Goal: Task Accomplishment & Management: Manage account settings

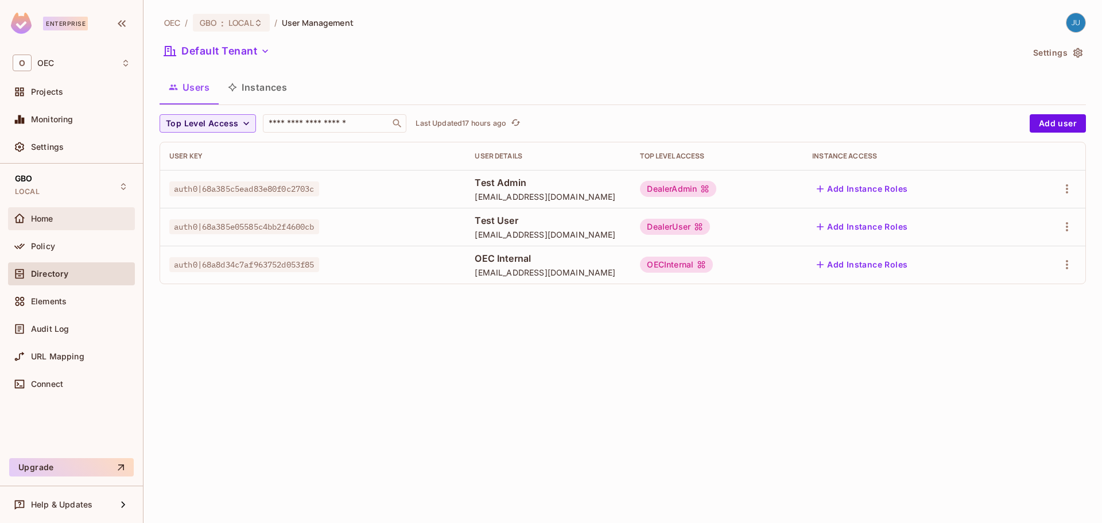
click at [57, 218] on div "Home" at bounding box center [80, 218] width 99 height 9
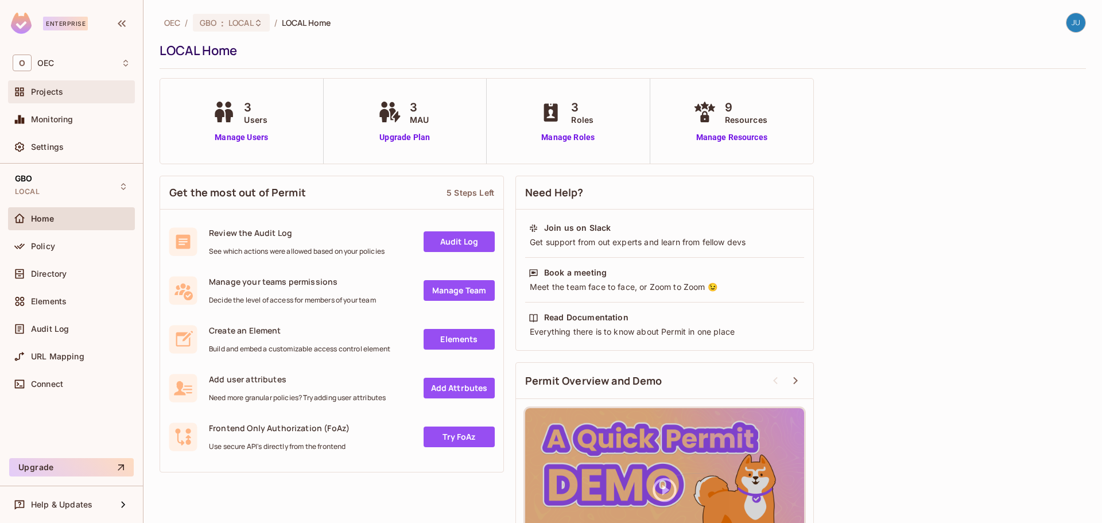
click at [67, 98] on div "Projects" at bounding box center [72, 92] width 118 height 14
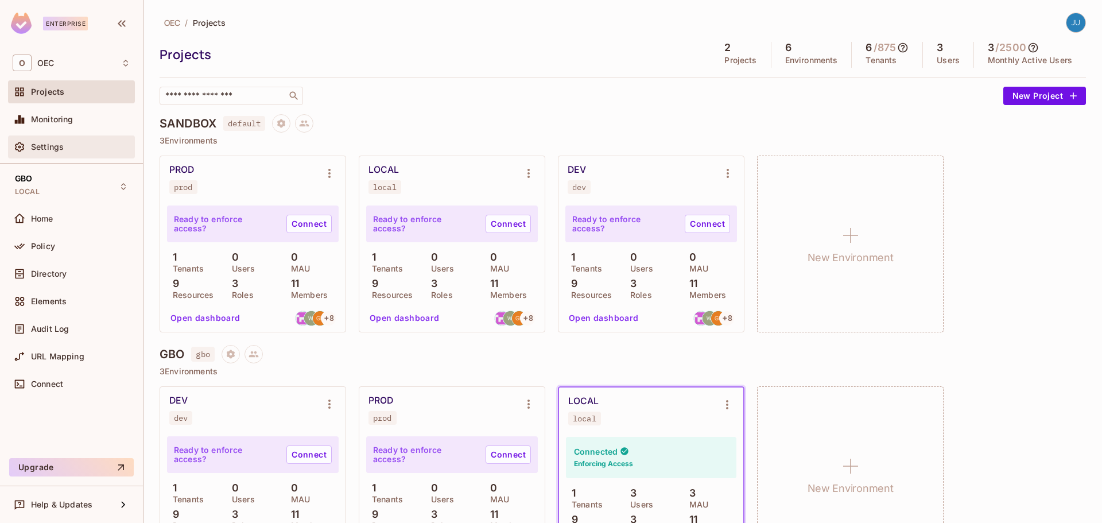
click at [60, 146] on span "Settings" at bounding box center [47, 146] width 33 height 9
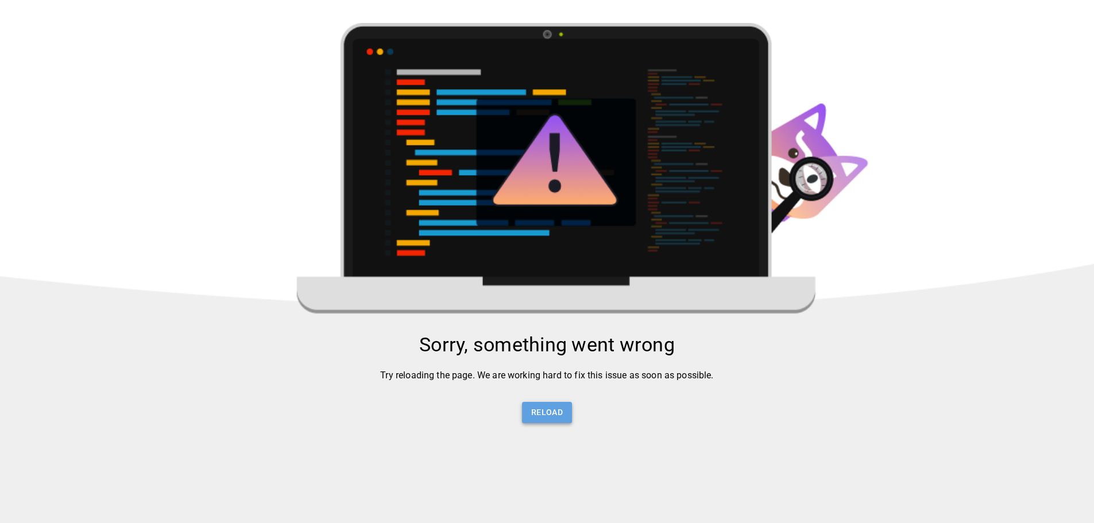
click at [556, 411] on button "Reload" at bounding box center [547, 412] width 50 height 21
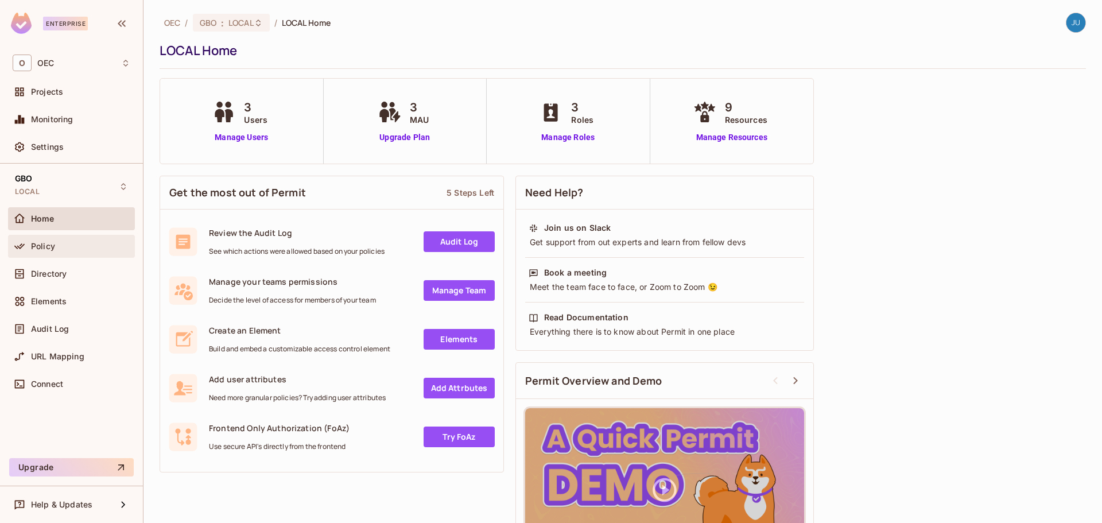
click at [79, 242] on div "Policy" at bounding box center [80, 246] width 99 height 9
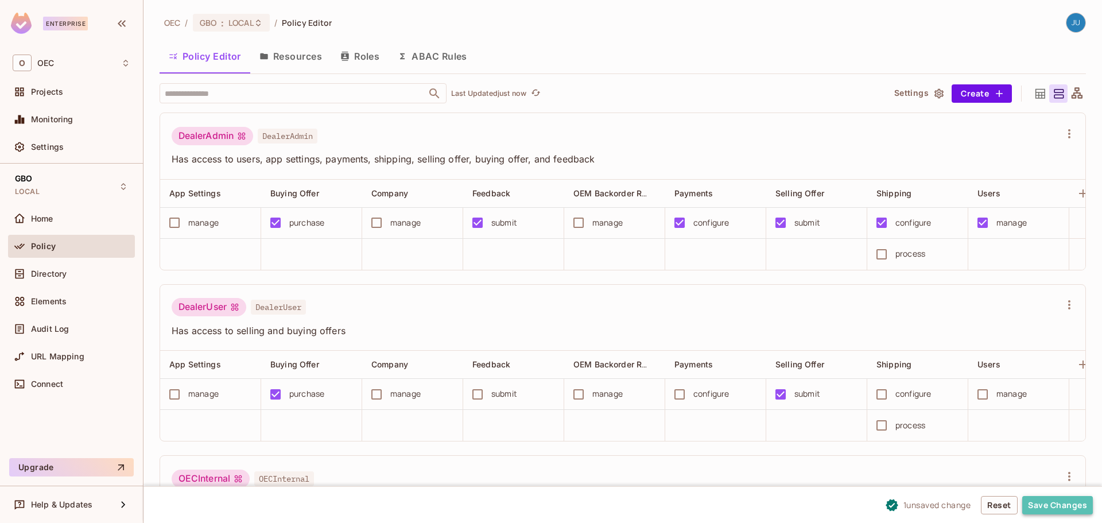
click at [1056, 502] on button "Save Changes" at bounding box center [1057, 505] width 71 height 18
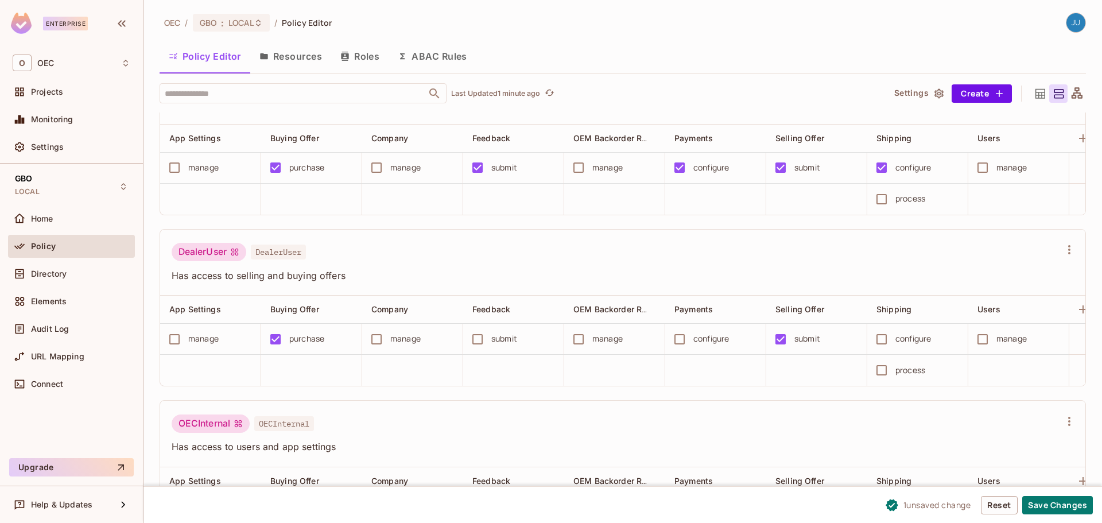
scroll to position [144, 0]
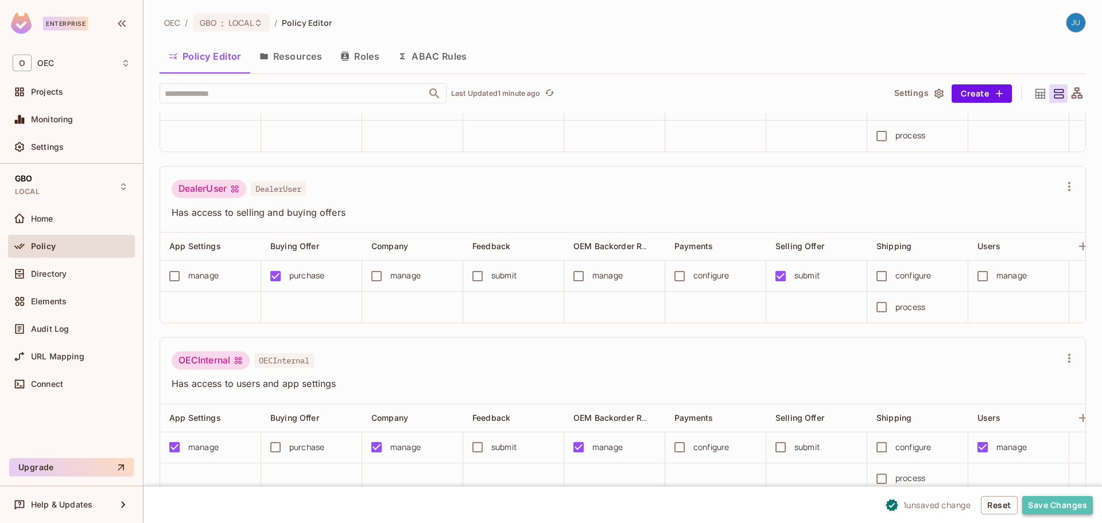
click at [1059, 502] on button "Save Changes" at bounding box center [1057, 505] width 71 height 18
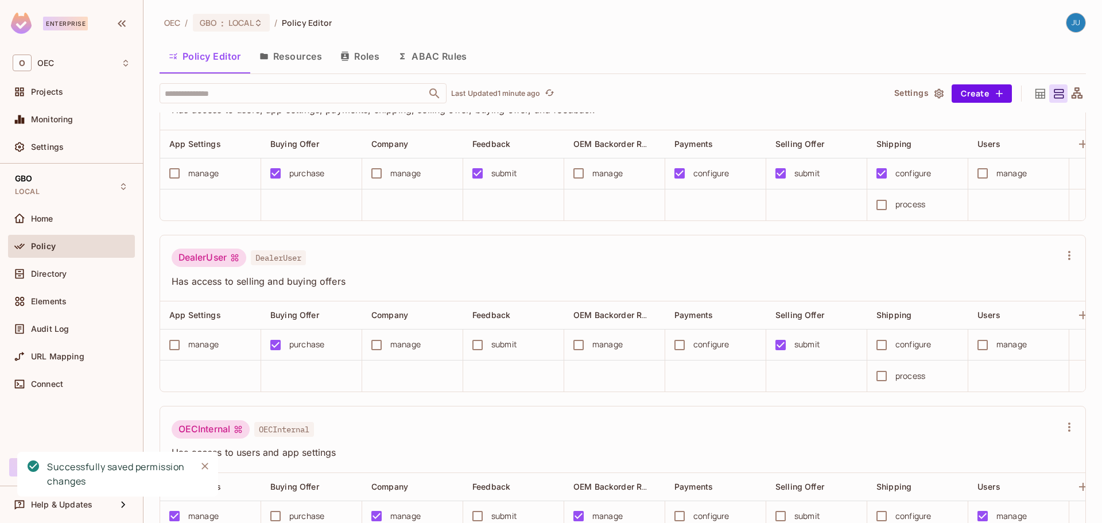
scroll to position [0, 0]
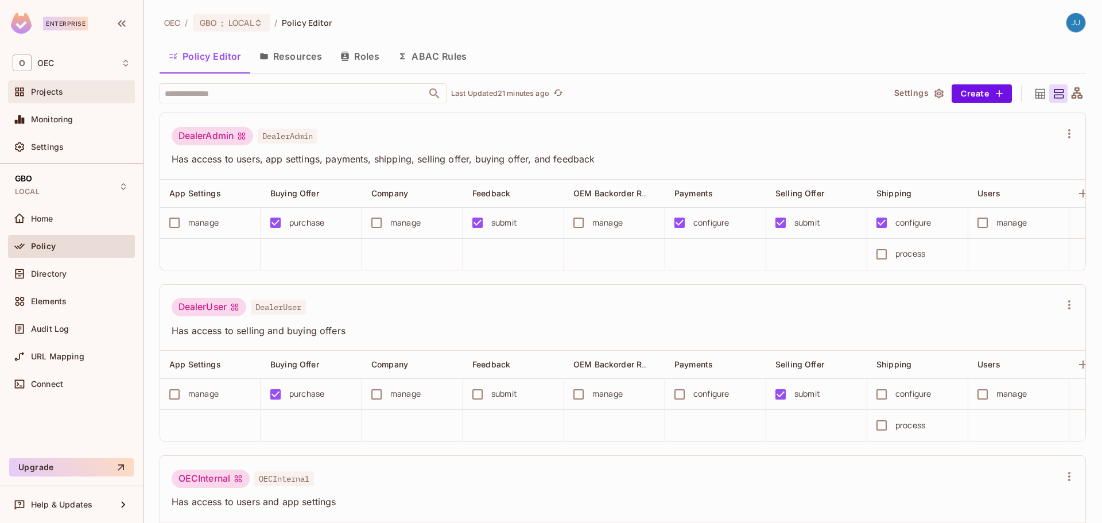
click at [57, 89] on span "Projects" at bounding box center [47, 91] width 32 height 9
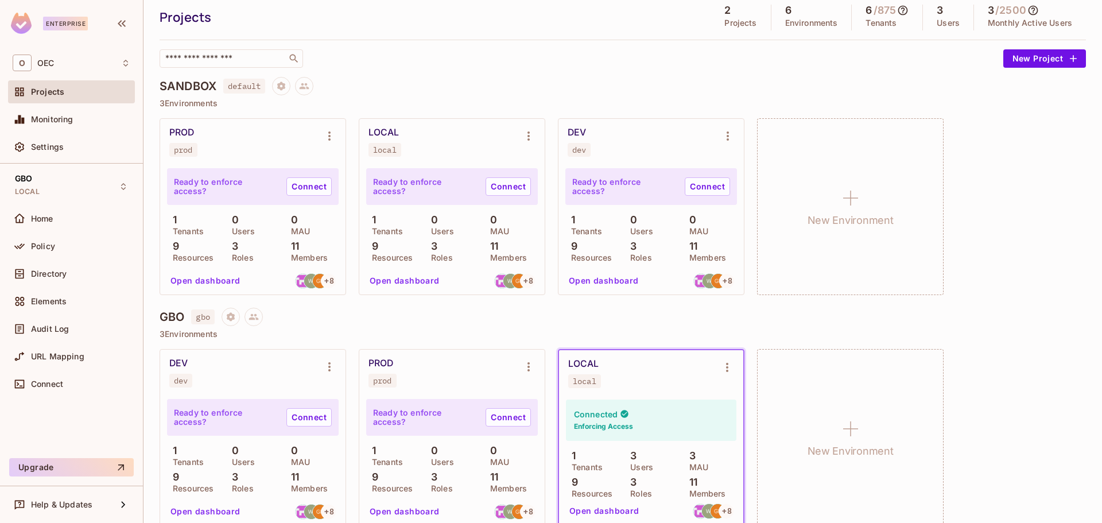
scroll to position [53, 0]
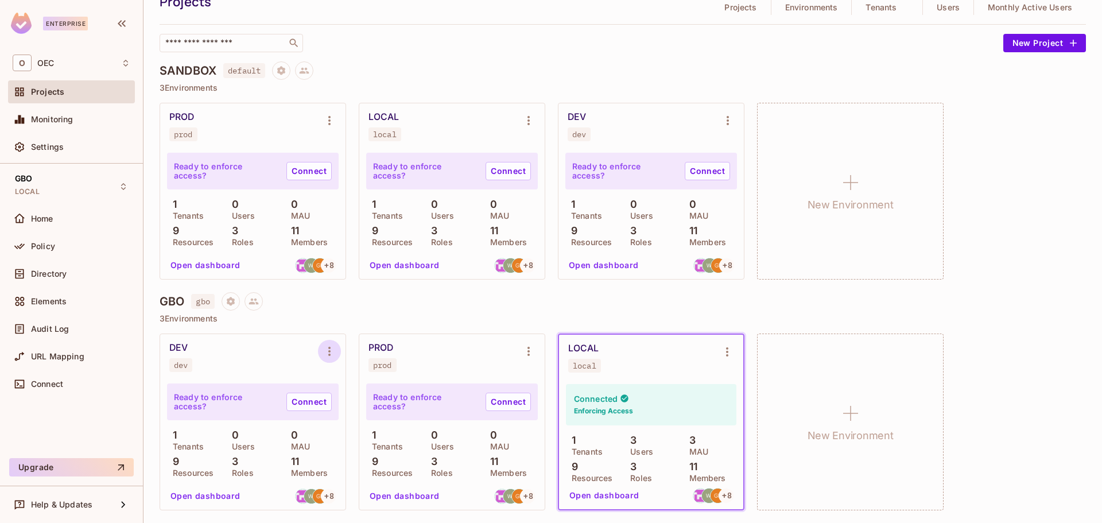
click at [337, 350] on button "Environment settings" at bounding box center [329, 351] width 23 height 23
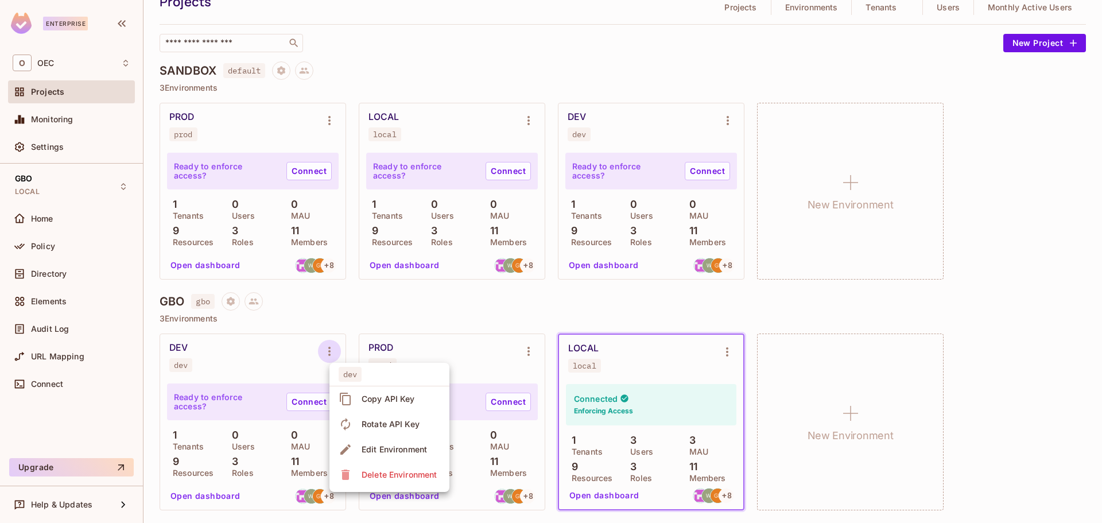
click at [383, 402] on div "Copy API Key" at bounding box center [388, 398] width 53 height 11
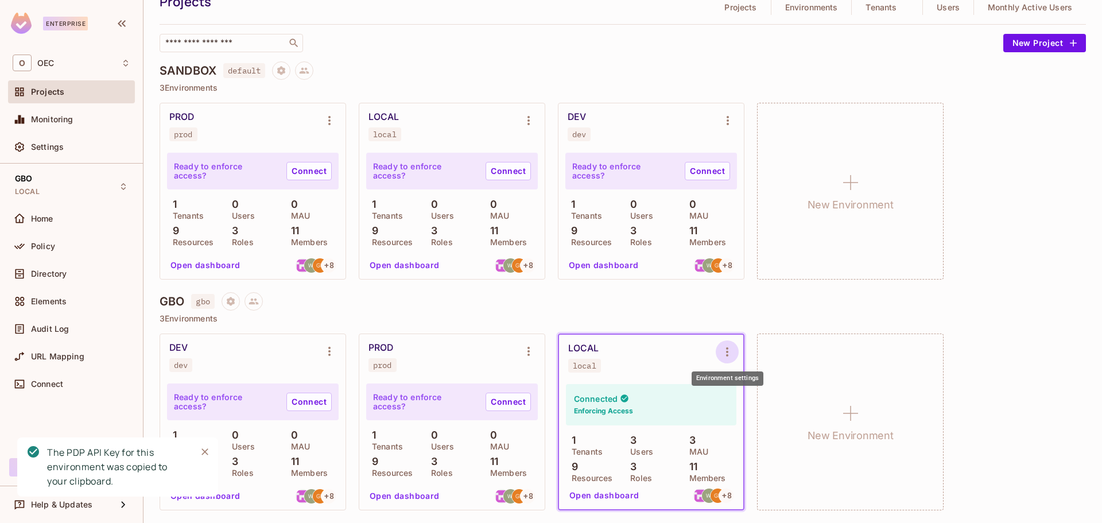
click at [734, 350] on button "Environment settings" at bounding box center [727, 351] width 23 height 23
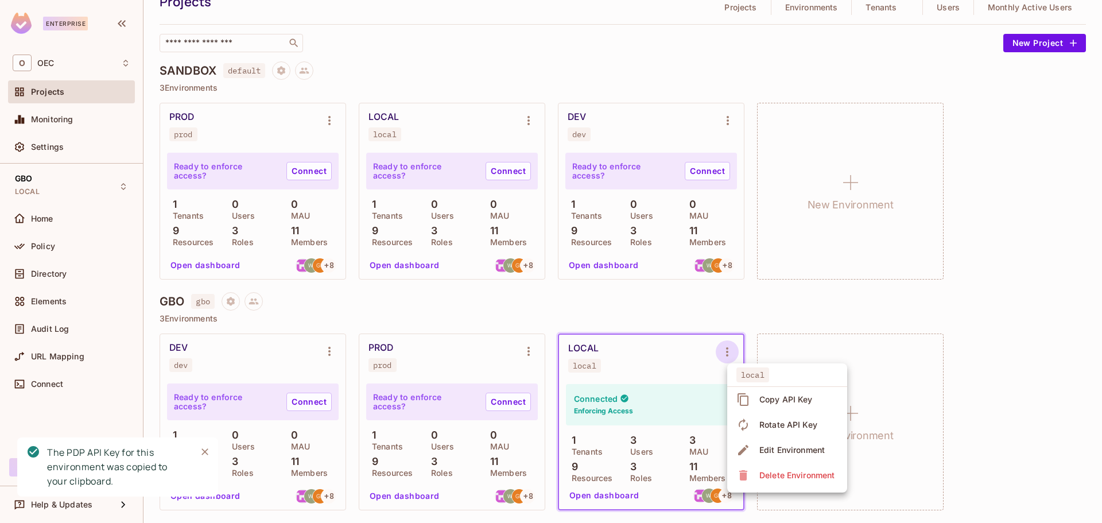
click at [772, 400] on div "Copy API Key" at bounding box center [786, 399] width 53 height 11
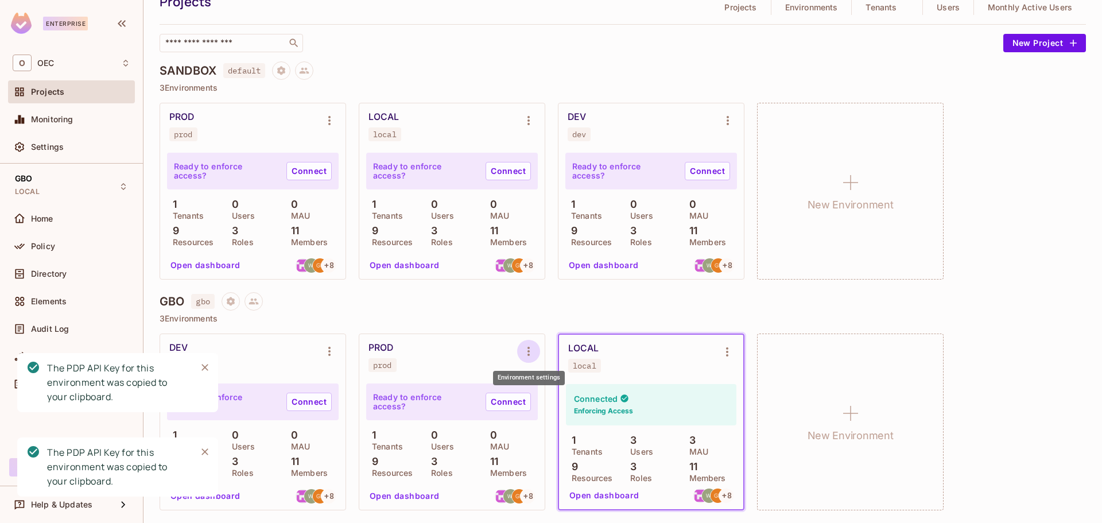
click at [520, 353] on button "Environment settings" at bounding box center [528, 351] width 23 height 23
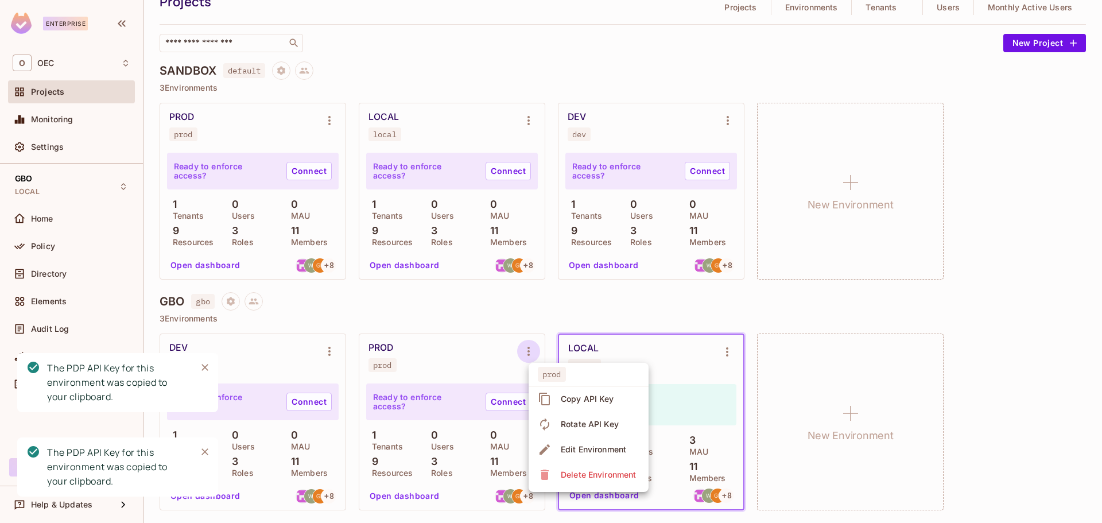
click at [565, 399] on div "Copy API Key" at bounding box center [587, 398] width 53 height 11
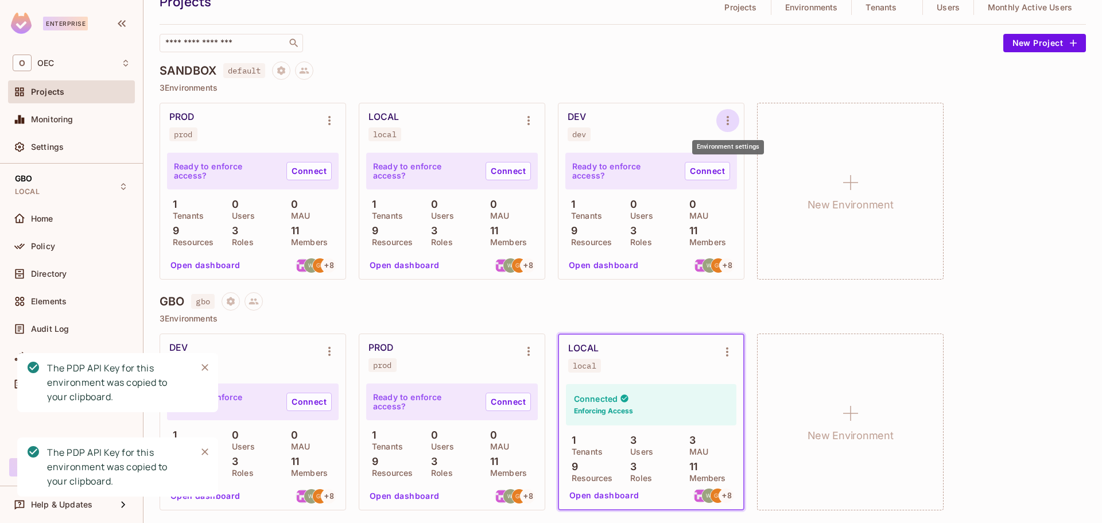
click at [730, 122] on icon "Environment settings" at bounding box center [728, 121] width 14 height 14
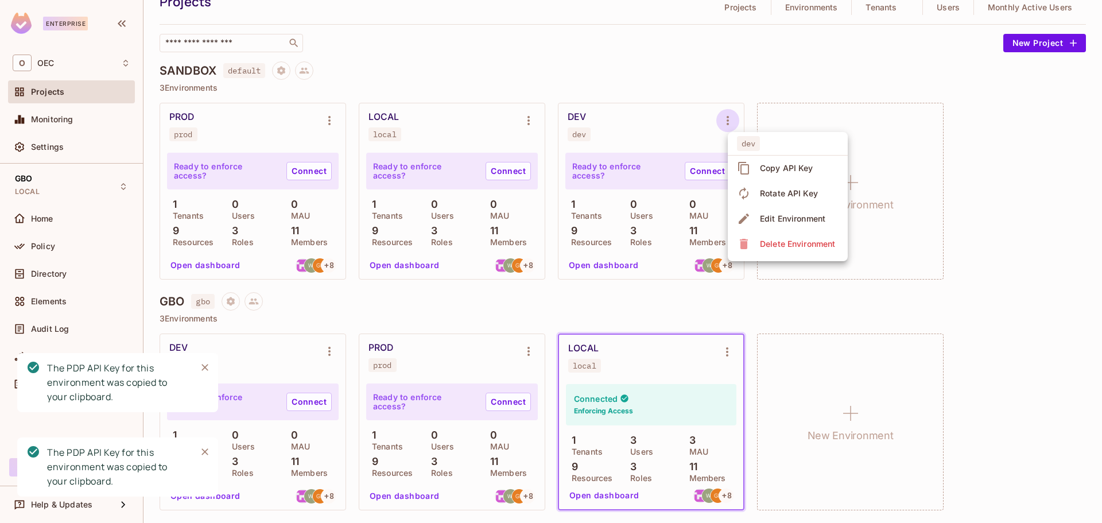
click at [773, 163] on div "Copy API Key" at bounding box center [786, 167] width 53 height 11
click at [529, 117] on icon "Environment settings" at bounding box center [529, 120] width 2 height 9
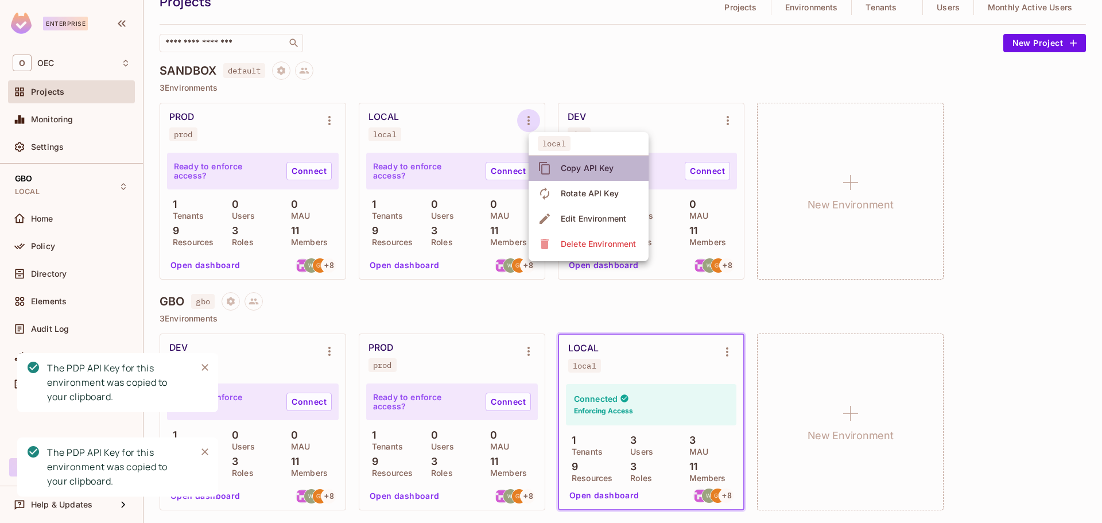
click at [571, 165] on div "Copy API Key" at bounding box center [587, 167] width 53 height 11
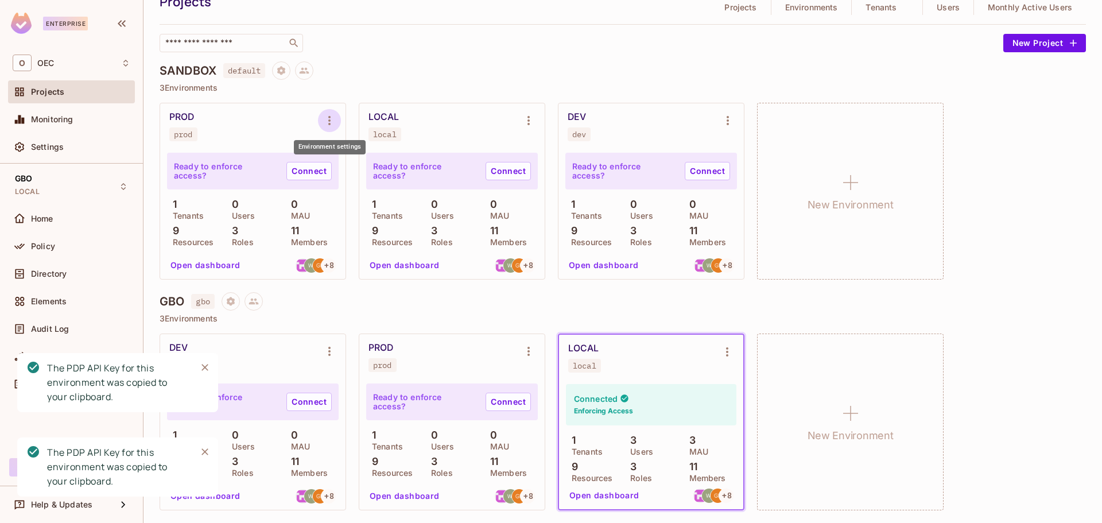
click at [332, 115] on icon "Environment settings" at bounding box center [330, 121] width 14 height 14
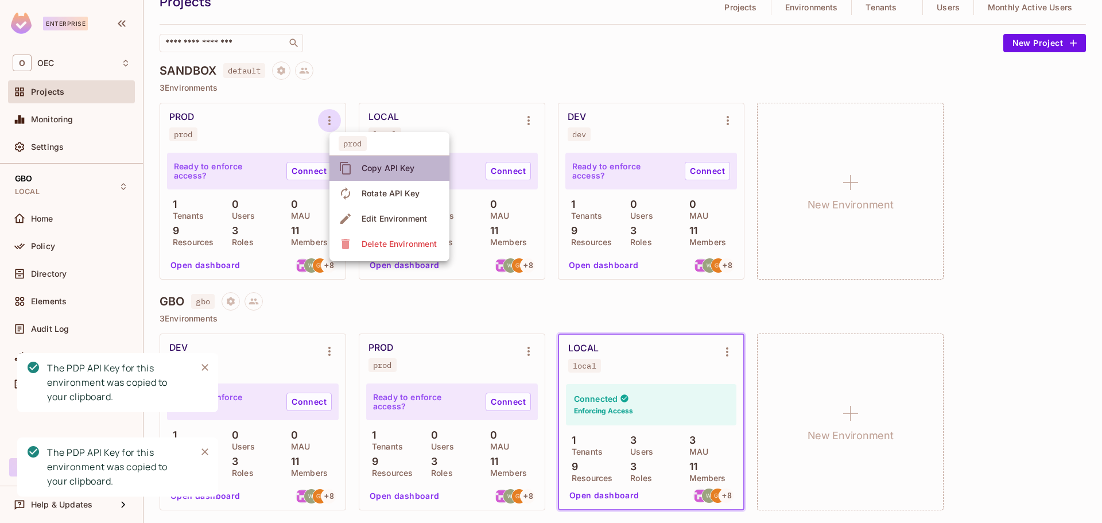
click at [369, 162] on span "Copy API Key" at bounding box center [388, 168] width 60 height 18
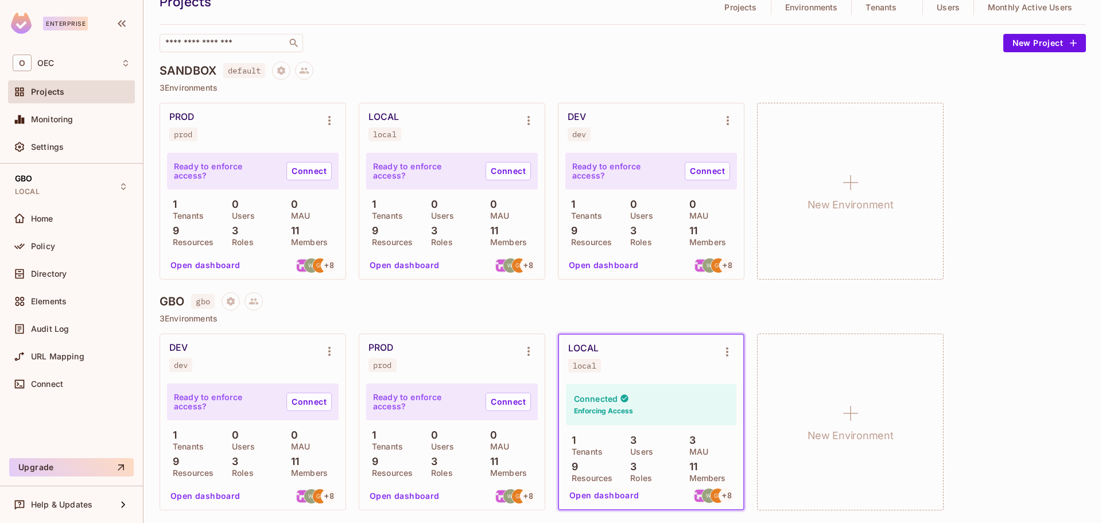
click at [595, 495] on button "Open dashboard" at bounding box center [604, 495] width 79 height 18
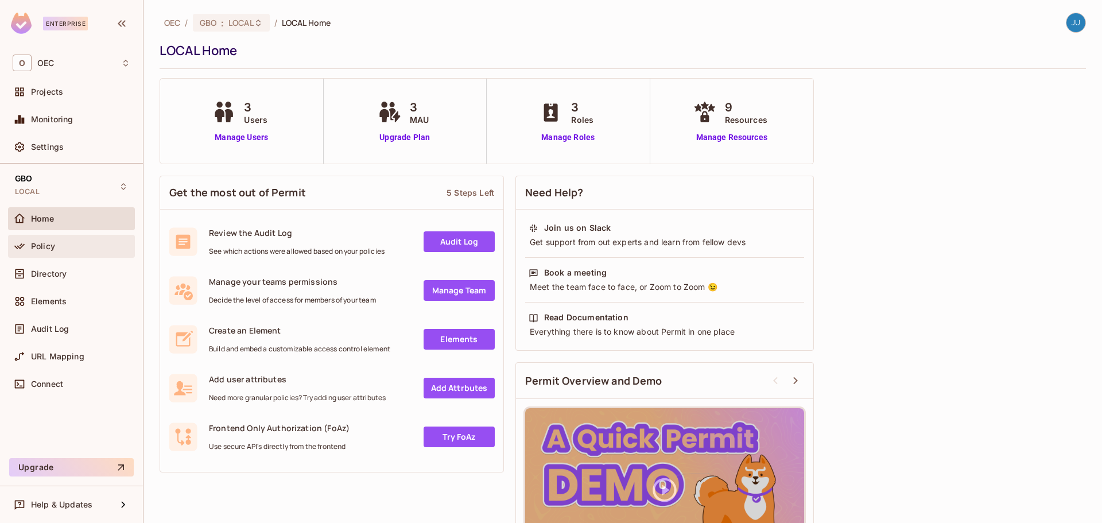
click at [49, 248] on span "Policy" at bounding box center [43, 246] width 24 height 9
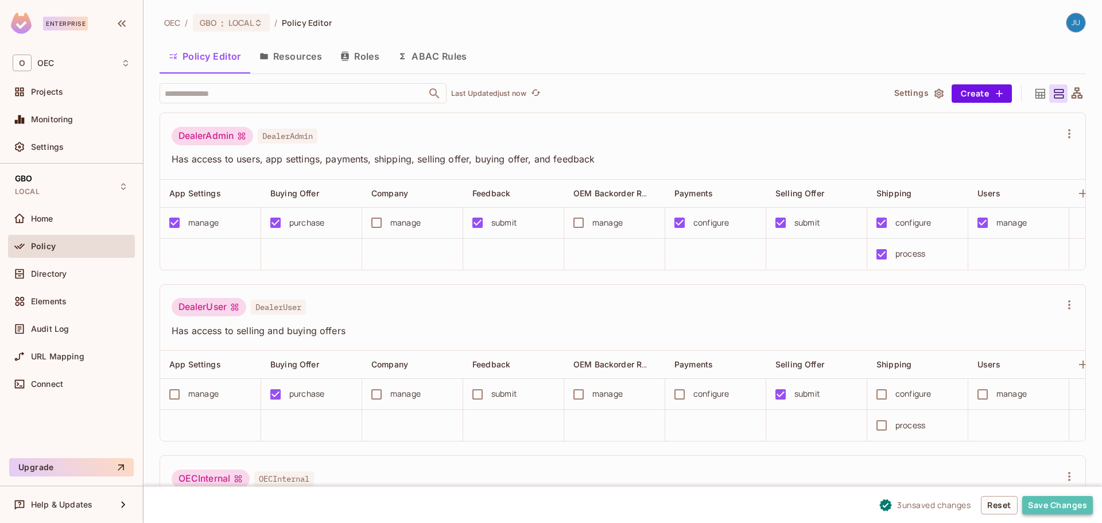
click at [1051, 499] on button "Save Changes" at bounding box center [1057, 505] width 71 height 18
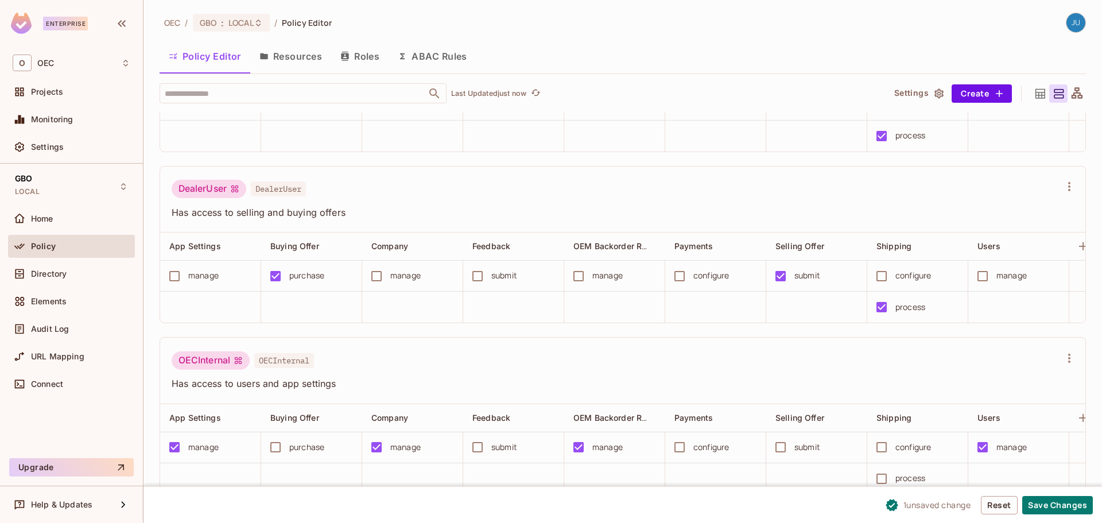
scroll to position [1, 0]
click at [1058, 502] on button "Save Changes" at bounding box center [1057, 505] width 71 height 18
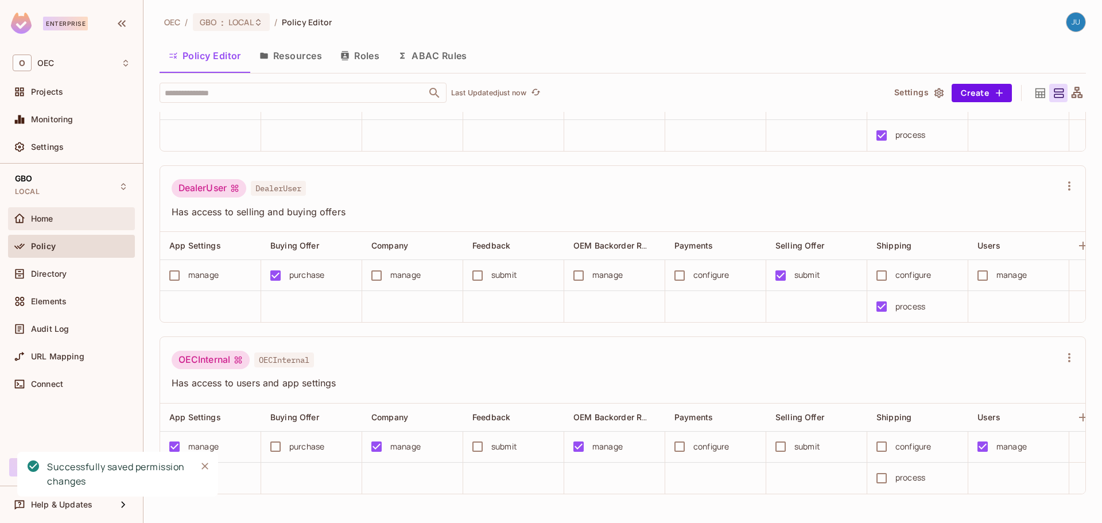
click at [67, 221] on div "Home" at bounding box center [80, 218] width 99 height 9
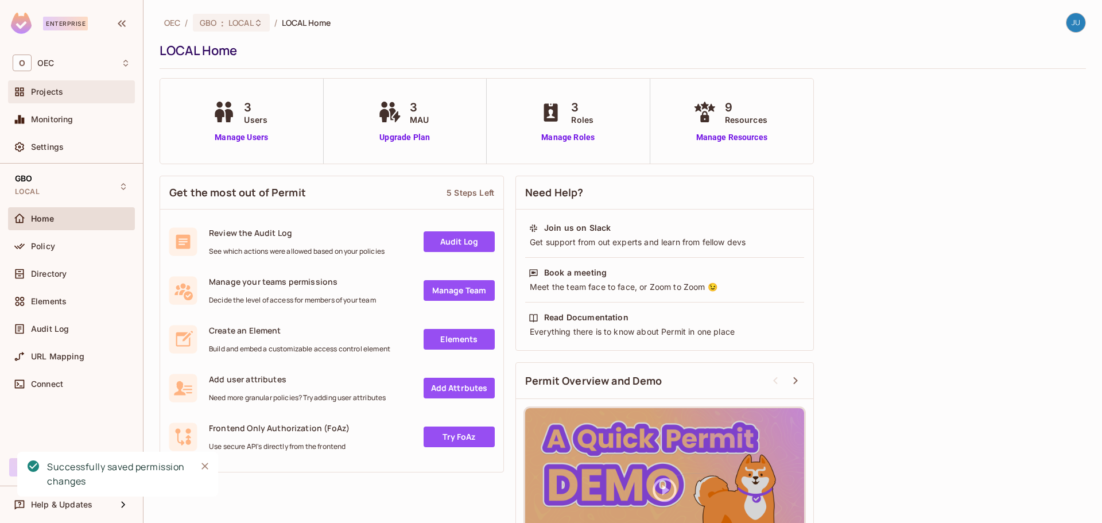
click at [51, 87] on span "Projects" at bounding box center [47, 91] width 32 height 9
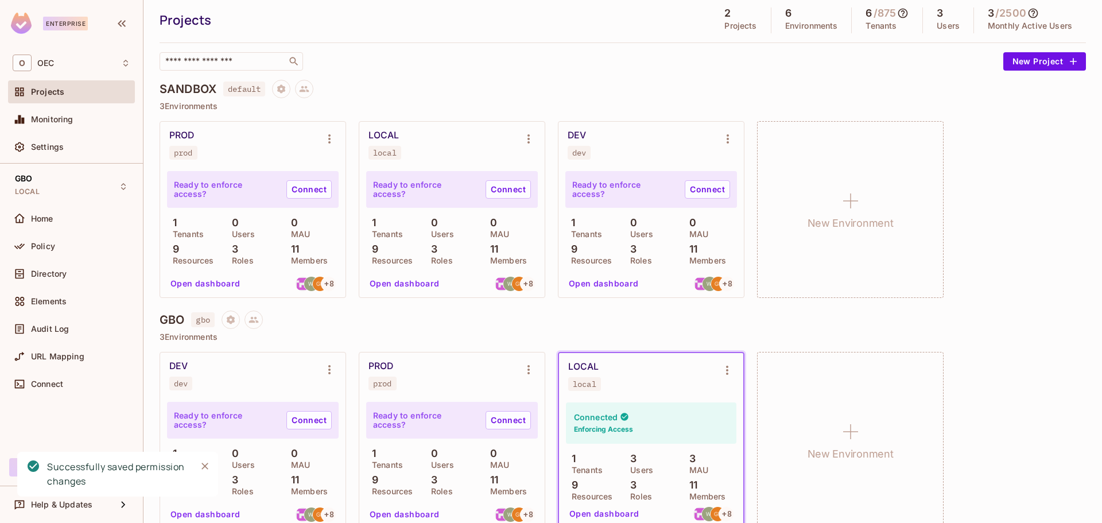
scroll to position [53, 0]
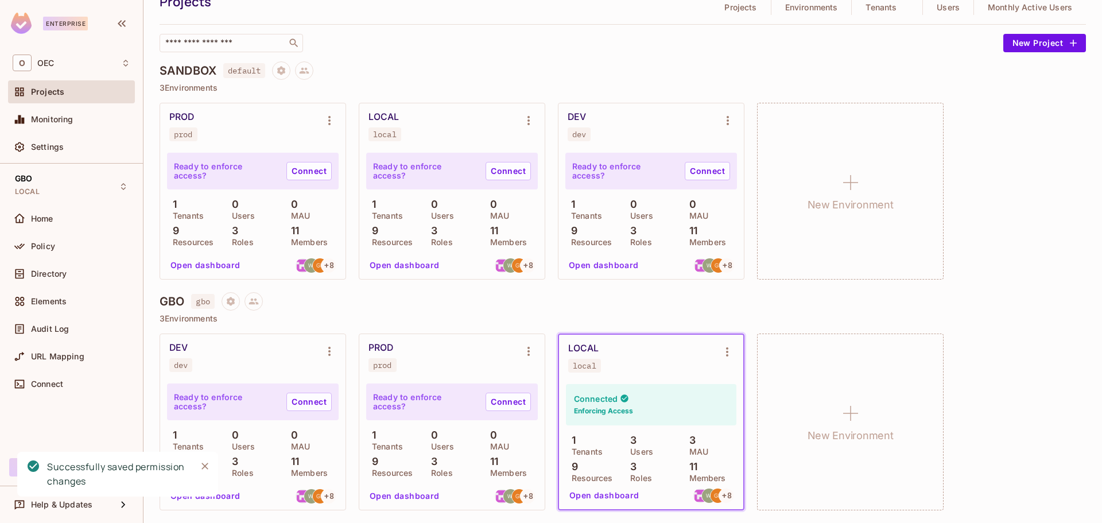
click at [417, 494] on button "Open dashboard" at bounding box center [404, 496] width 79 height 18
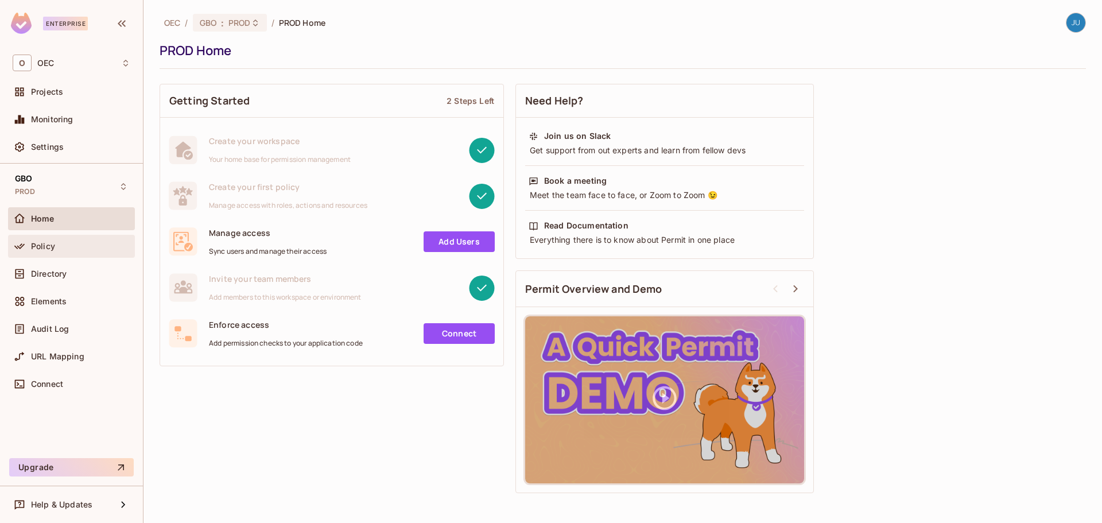
click at [43, 251] on div "Policy" at bounding box center [72, 246] width 118 height 14
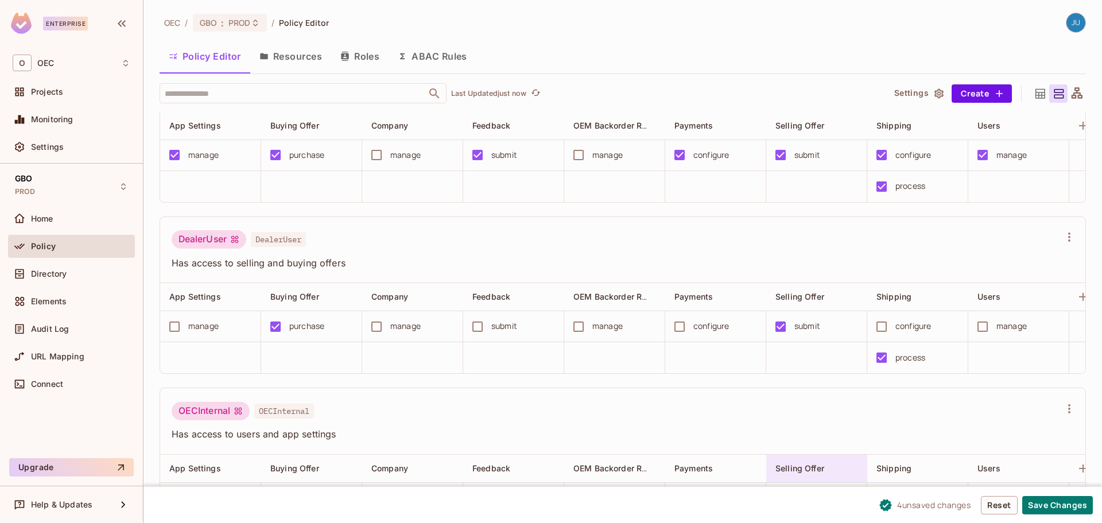
scroll to position [144, 0]
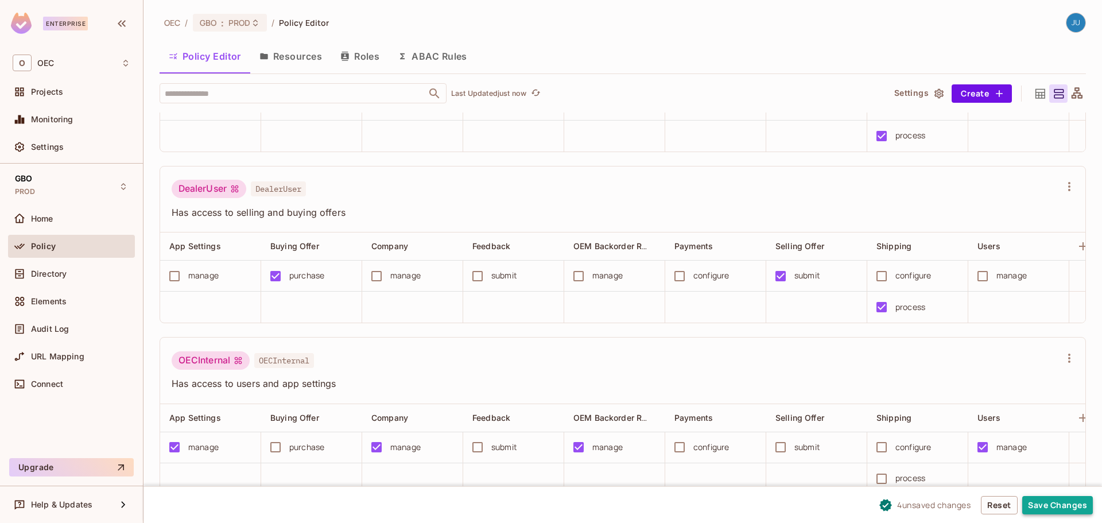
click at [1053, 506] on button "Save Changes" at bounding box center [1057, 505] width 71 height 18
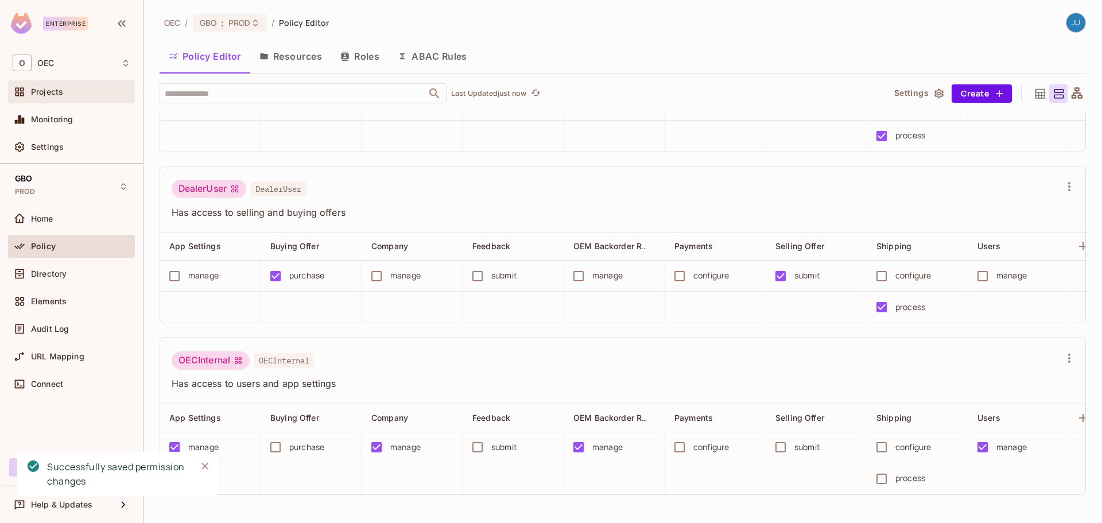
click at [54, 92] on span "Projects" at bounding box center [47, 91] width 32 height 9
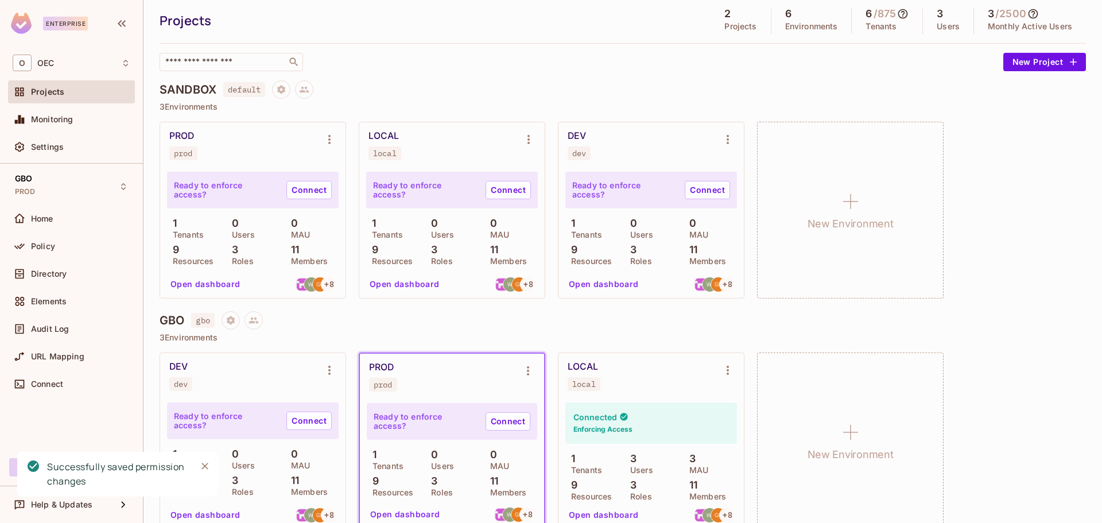
scroll to position [53, 0]
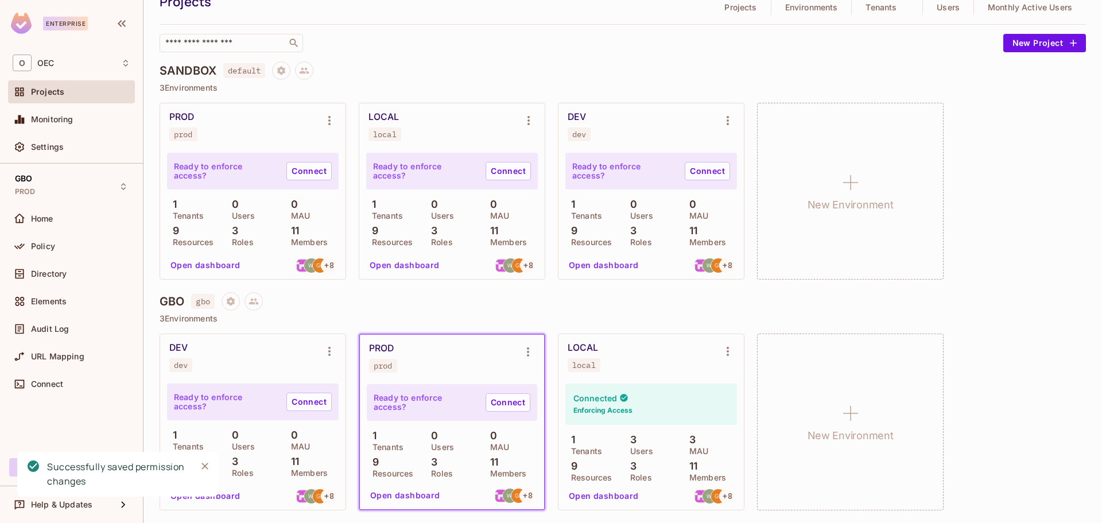
click at [227, 494] on button "Open dashboard" at bounding box center [205, 496] width 79 height 18
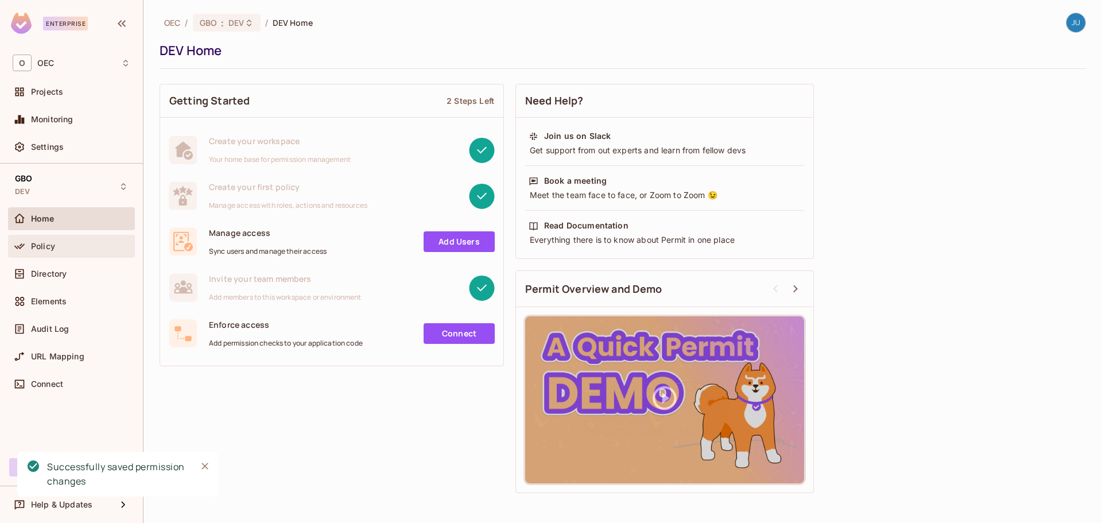
click at [56, 238] on div "Policy" at bounding box center [71, 246] width 127 height 23
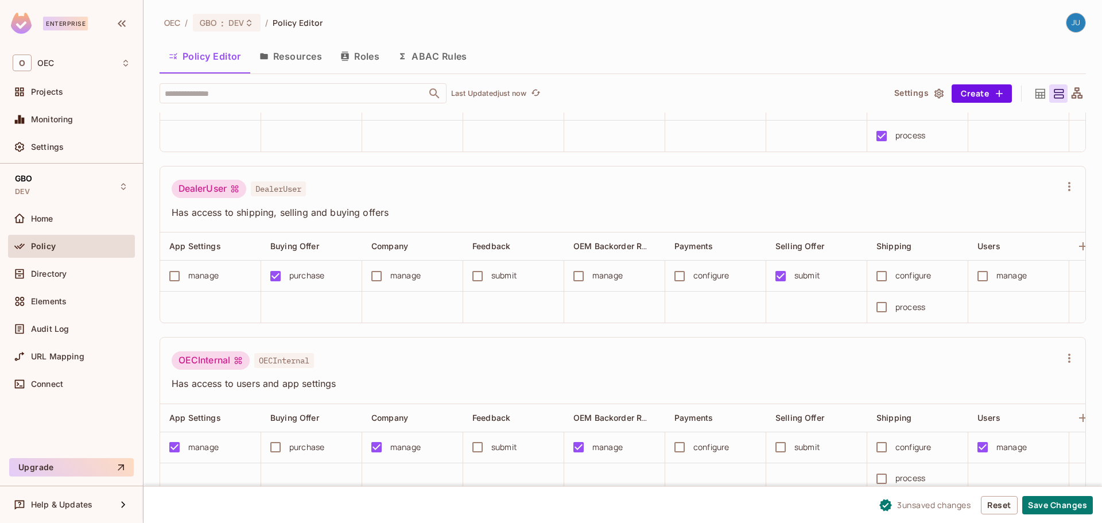
scroll to position [144, 0]
click at [1055, 505] on button "Save Changes" at bounding box center [1057, 505] width 71 height 18
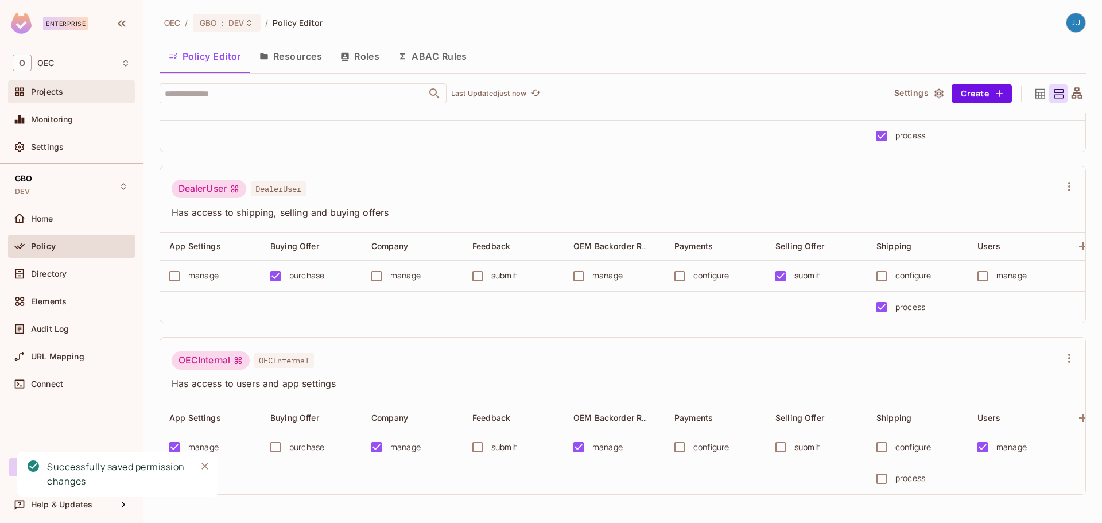
click at [48, 95] on span "Projects" at bounding box center [47, 91] width 32 height 9
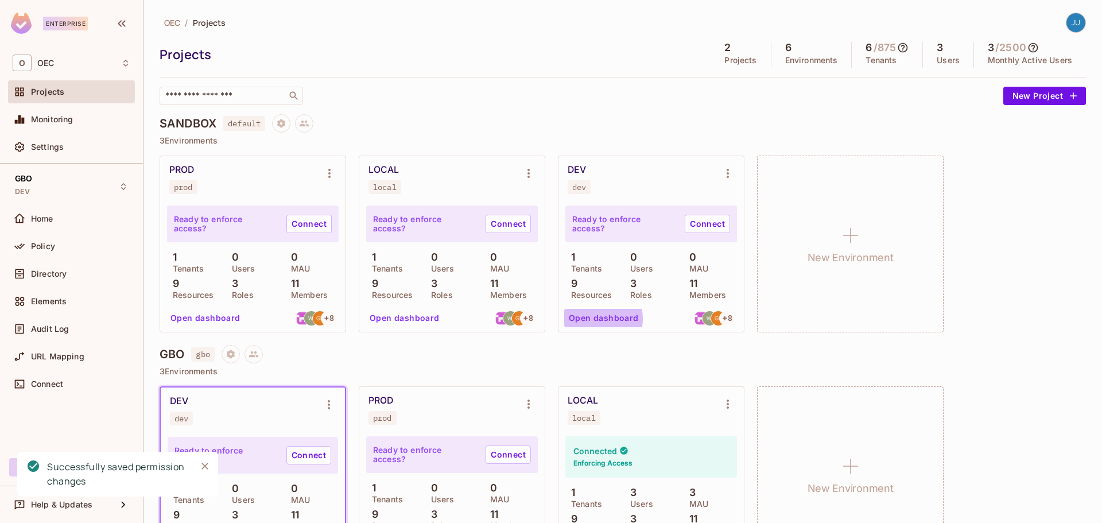
click at [595, 319] on button "Open dashboard" at bounding box center [603, 318] width 79 height 18
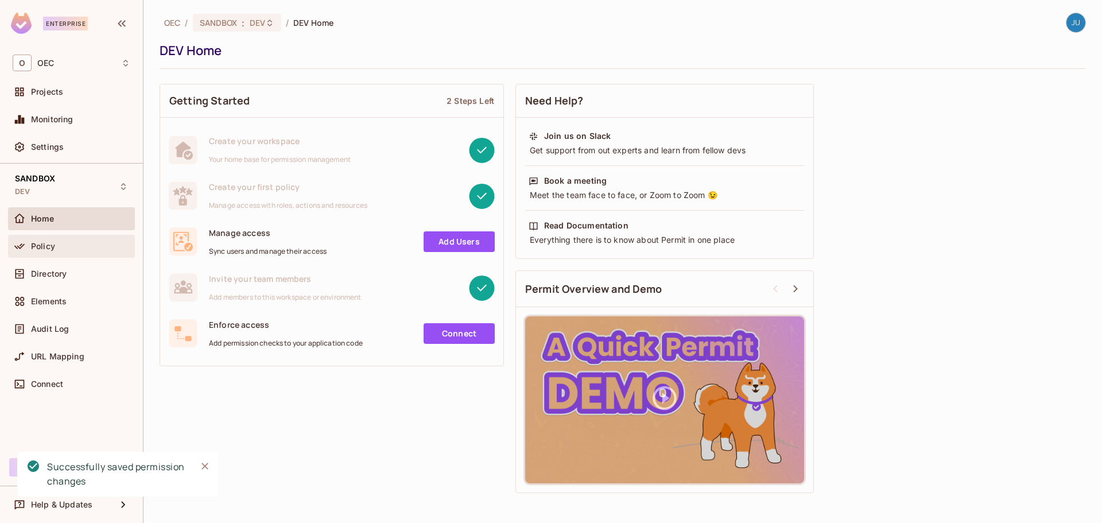
click at [72, 251] on div "Policy" at bounding box center [72, 246] width 118 height 14
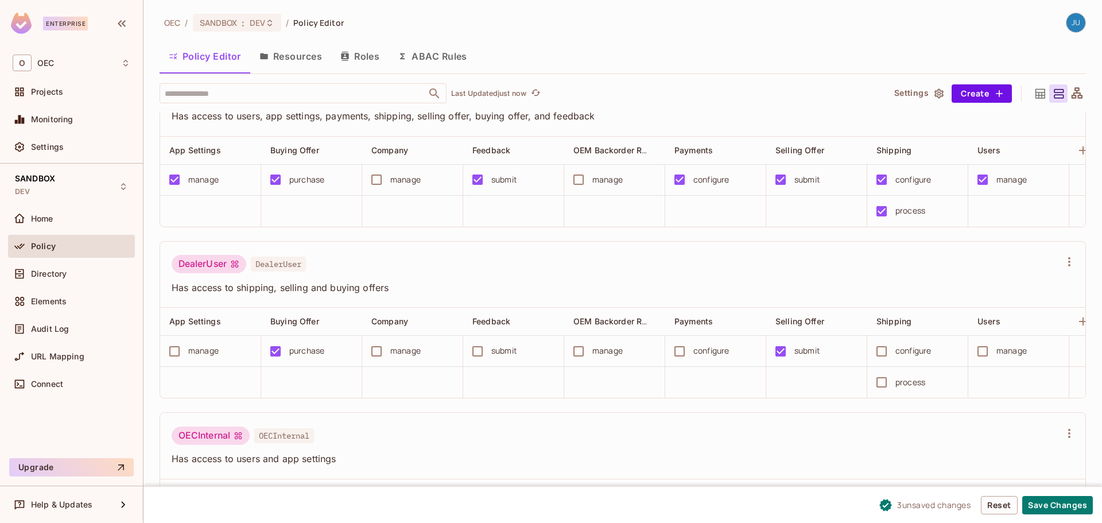
scroll to position [144, 0]
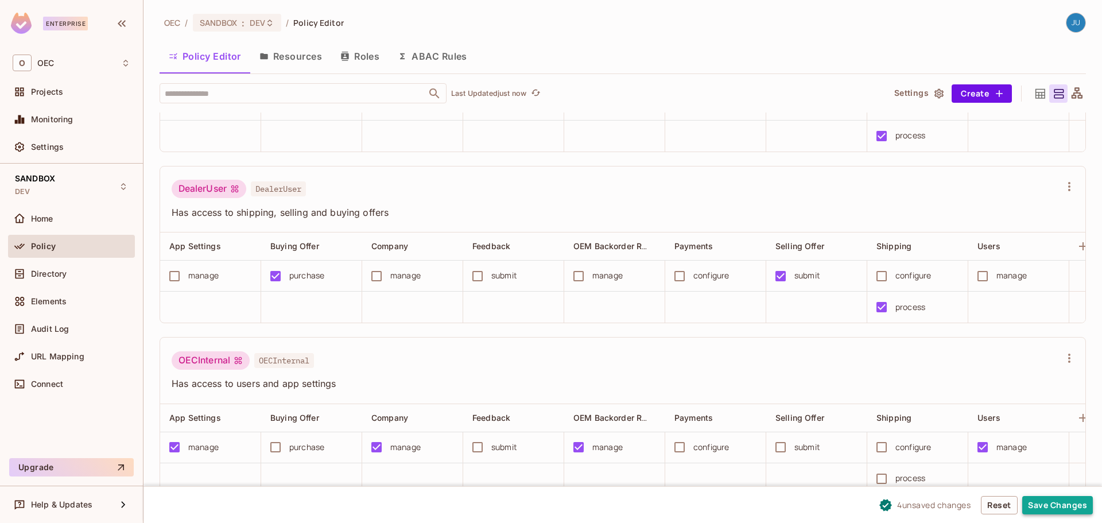
click at [1062, 505] on button "Save Changes" at bounding box center [1057, 505] width 71 height 18
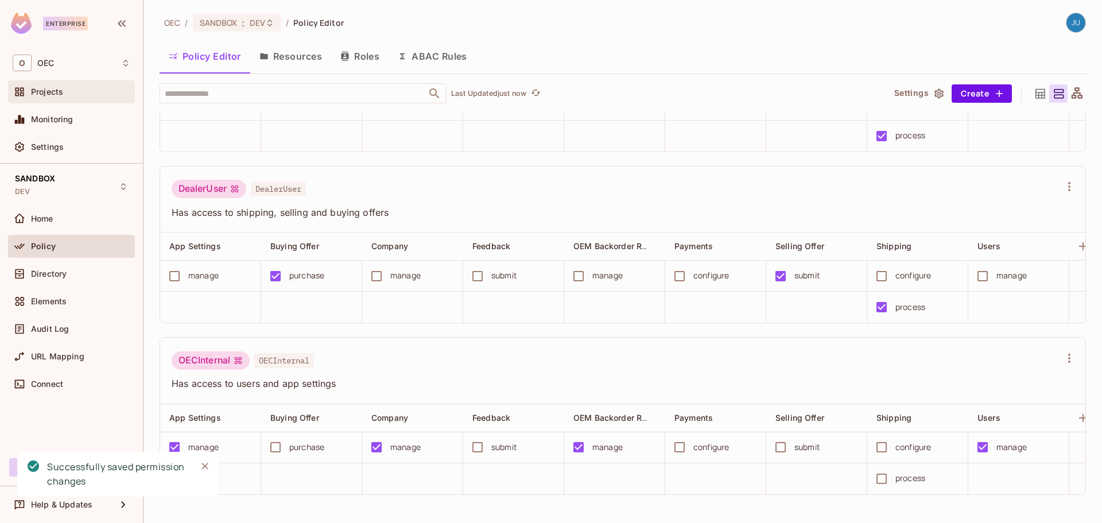
click at [56, 98] on div "Projects" at bounding box center [72, 92] width 118 height 14
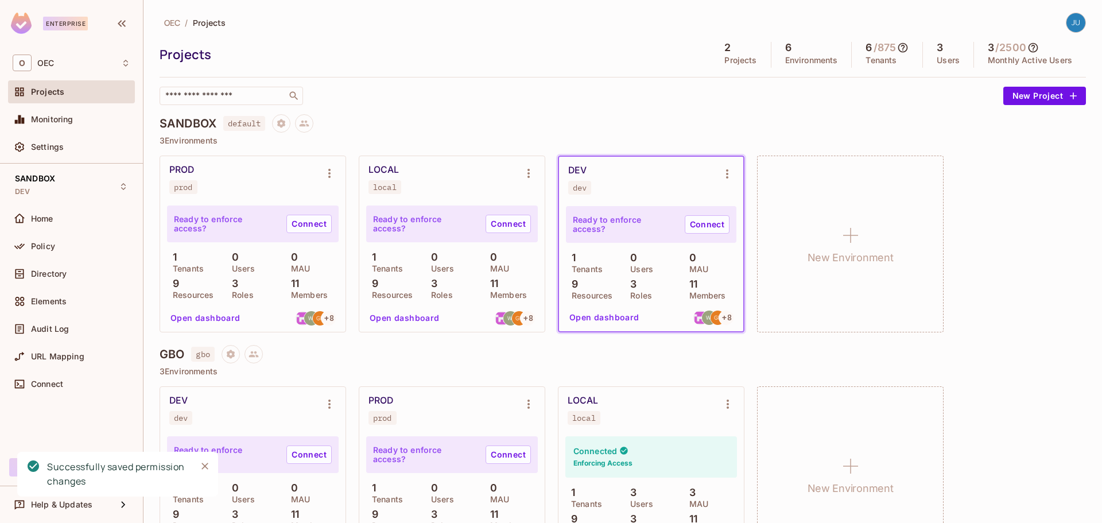
click at [410, 316] on button "Open dashboard" at bounding box center [404, 318] width 79 height 18
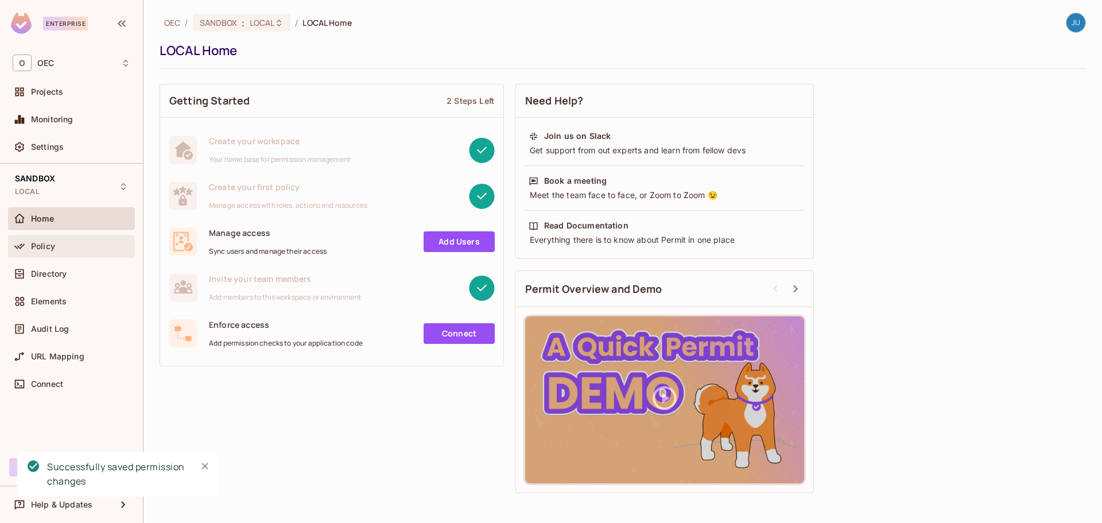
click at [78, 249] on div "Policy" at bounding box center [80, 246] width 99 height 9
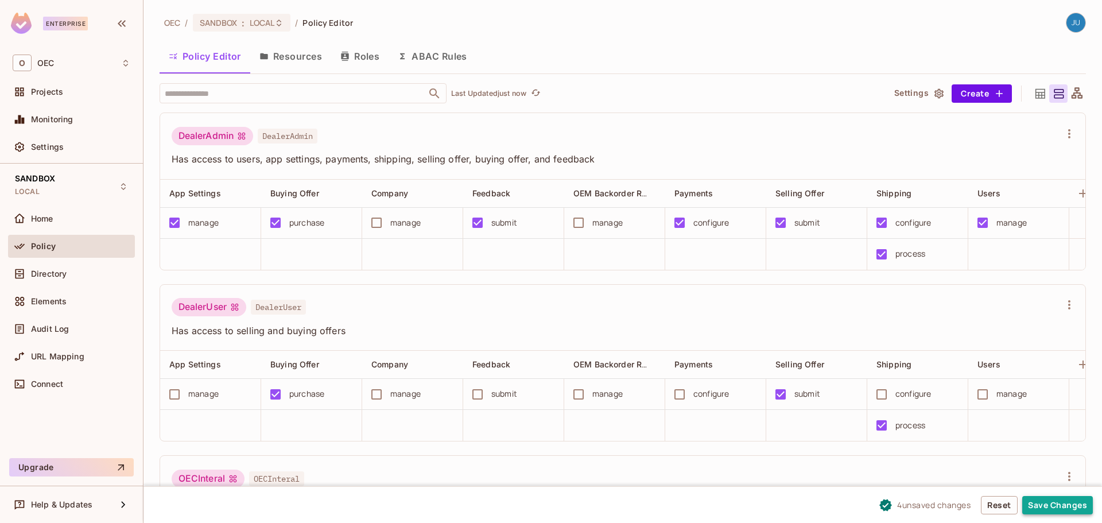
click at [1062, 504] on button "Save Changes" at bounding box center [1057, 505] width 71 height 18
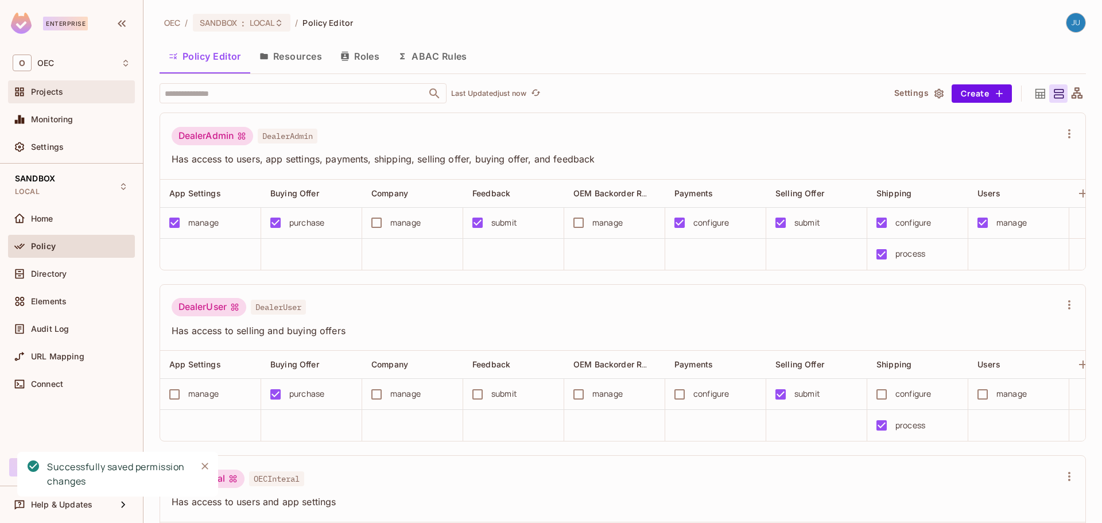
click at [53, 101] on div "Projects" at bounding box center [71, 91] width 127 height 23
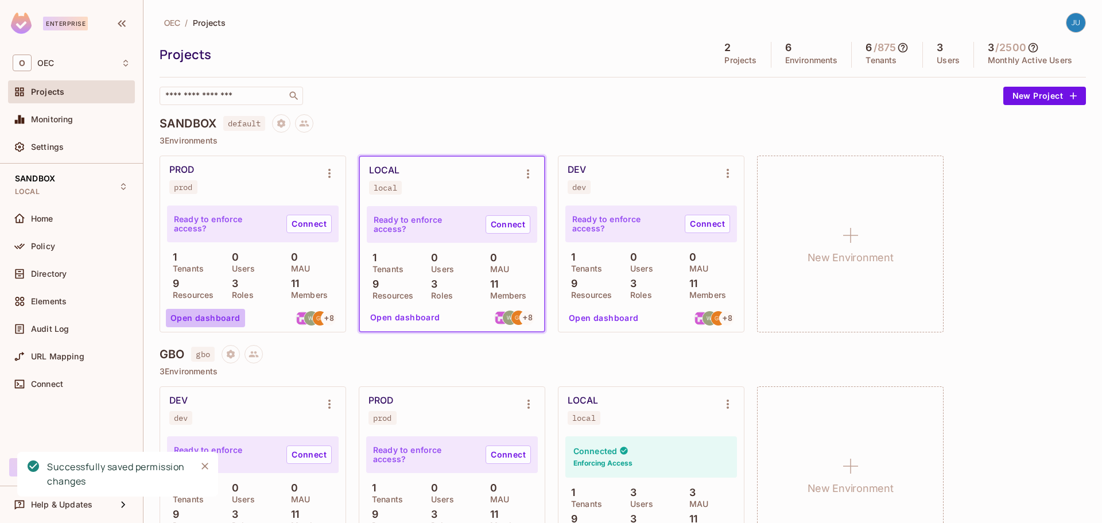
click at [220, 318] on button "Open dashboard" at bounding box center [205, 318] width 79 height 18
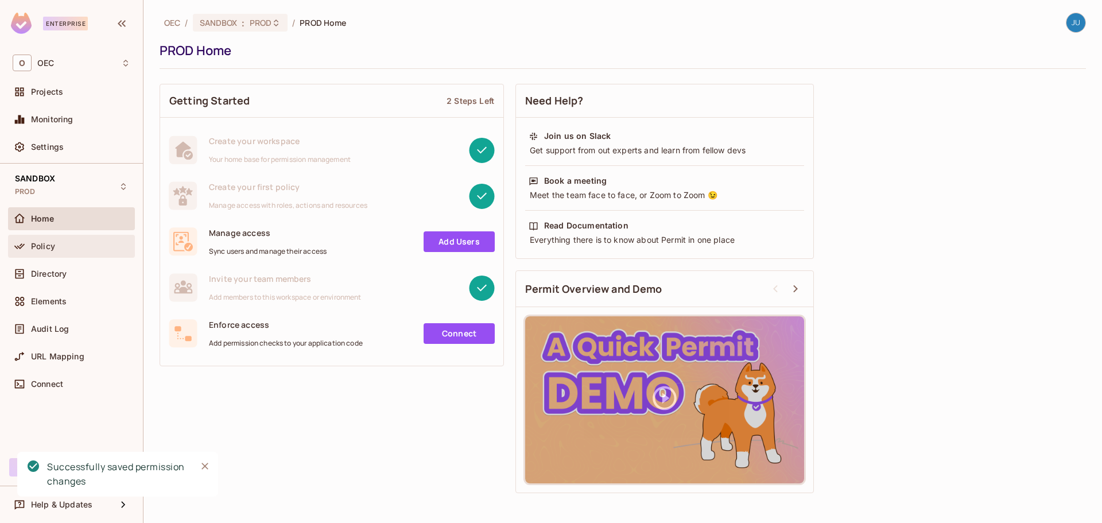
click at [59, 253] on div "Policy" at bounding box center [71, 246] width 127 height 23
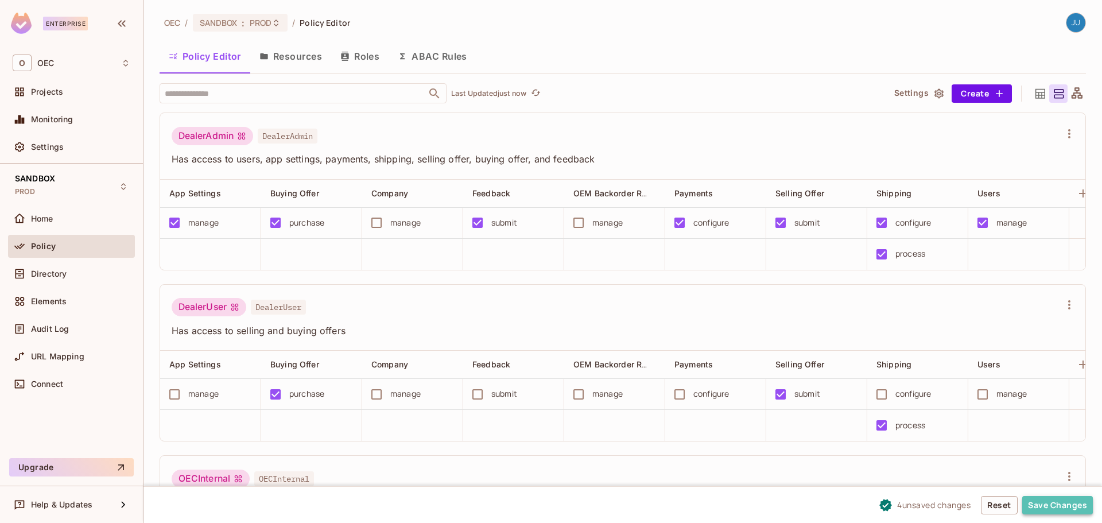
click at [1057, 503] on button "Save Changes" at bounding box center [1057, 505] width 71 height 18
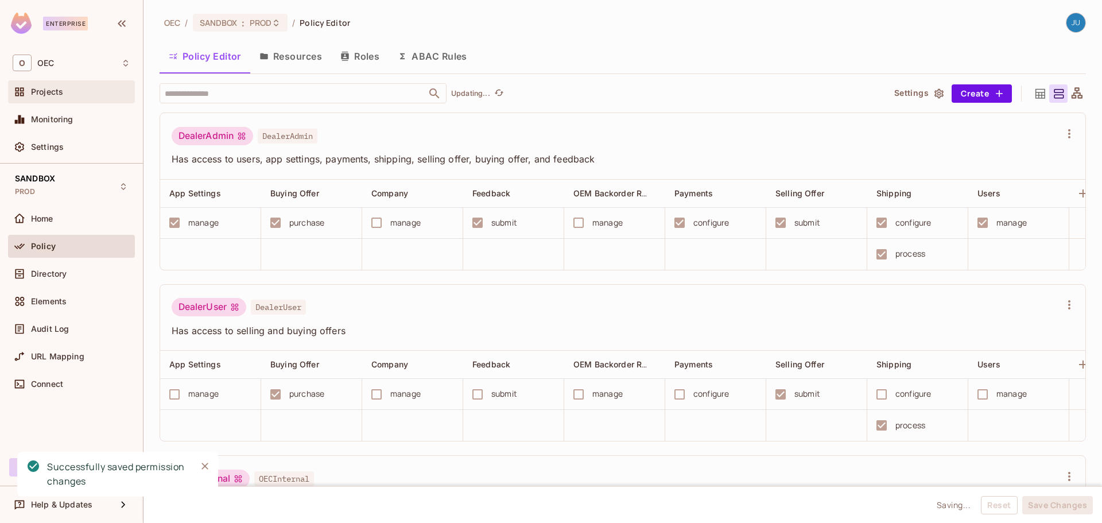
click at [59, 87] on span "Projects" at bounding box center [47, 91] width 32 height 9
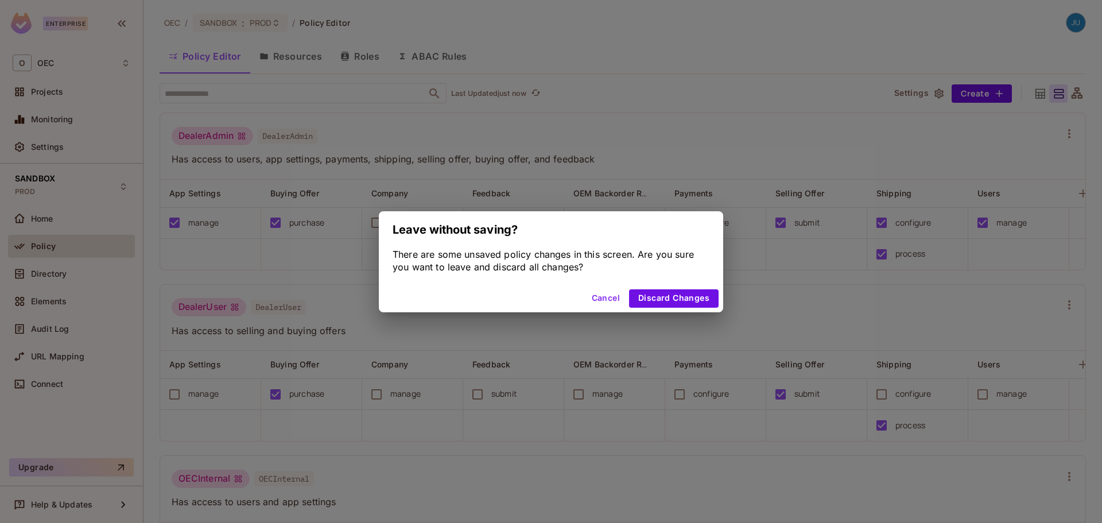
click at [605, 301] on button "Cancel" at bounding box center [605, 298] width 37 height 18
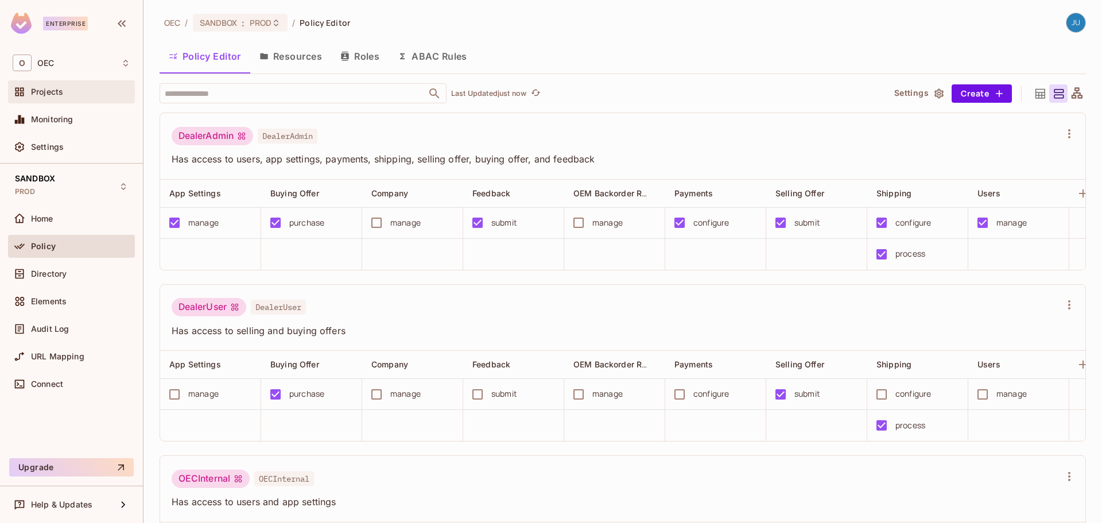
click at [69, 98] on div "Projects" at bounding box center [72, 92] width 118 height 14
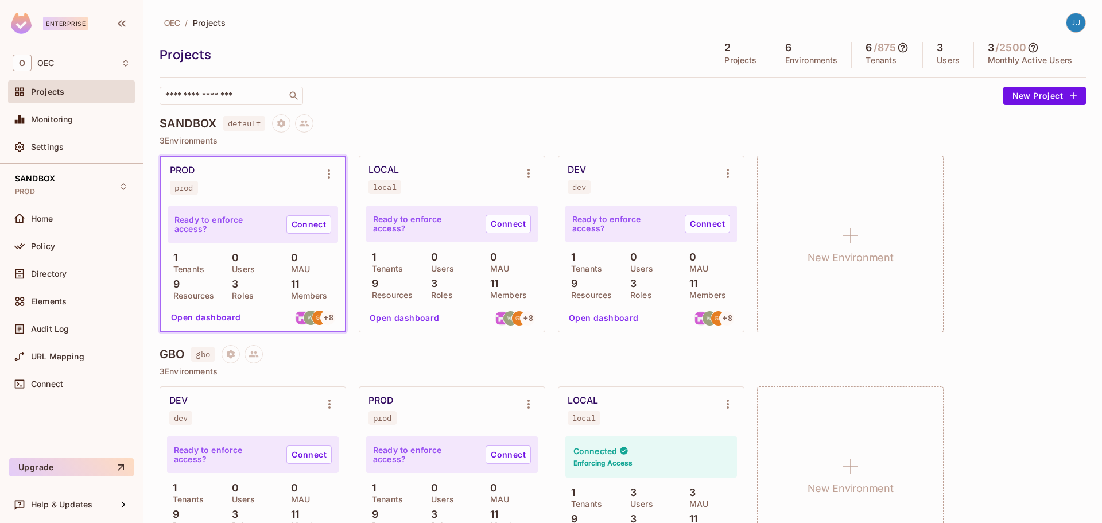
click at [975, 165] on div "PROD prod Ready to enforce access? Connect 1 Tenants 0 Users 0 MAU 9 Resources …" at bounding box center [623, 244] width 927 height 177
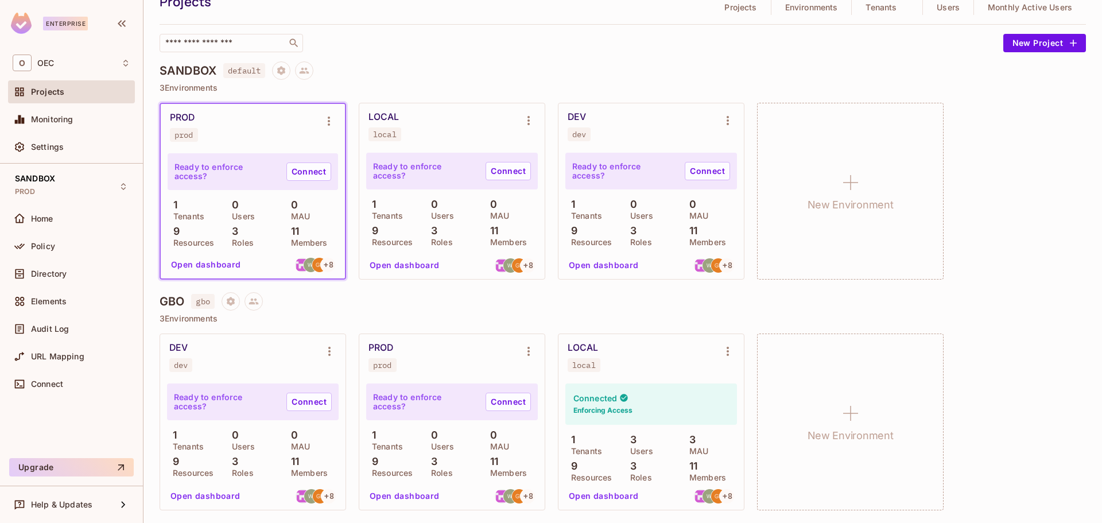
click at [603, 495] on button "Open dashboard" at bounding box center [603, 496] width 79 height 18
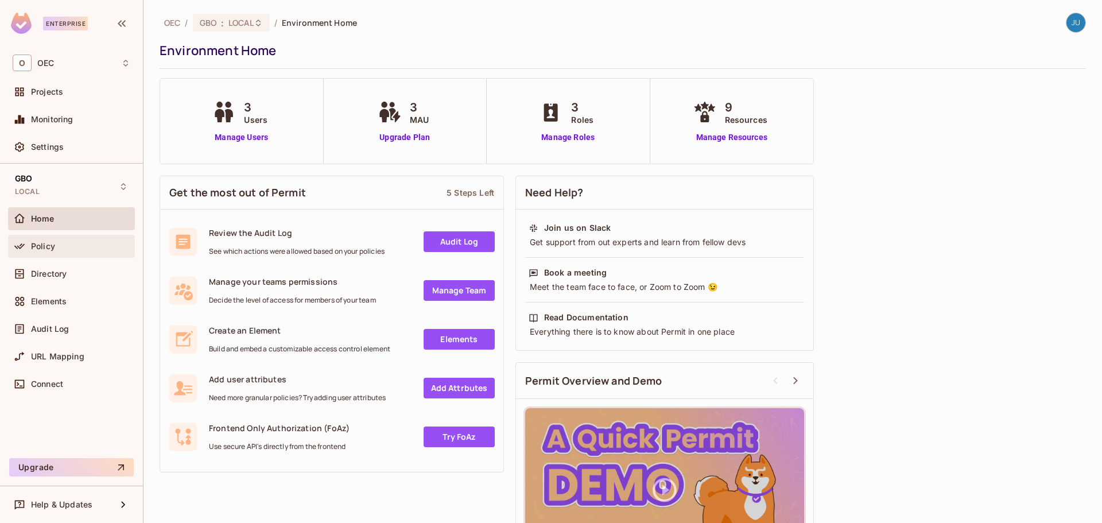
click at [84, 253] on div "Policy" at bounding box center [72, 246] width 118 height 14
